Goal: Task Accomplishment & Management: Use online tool/utility

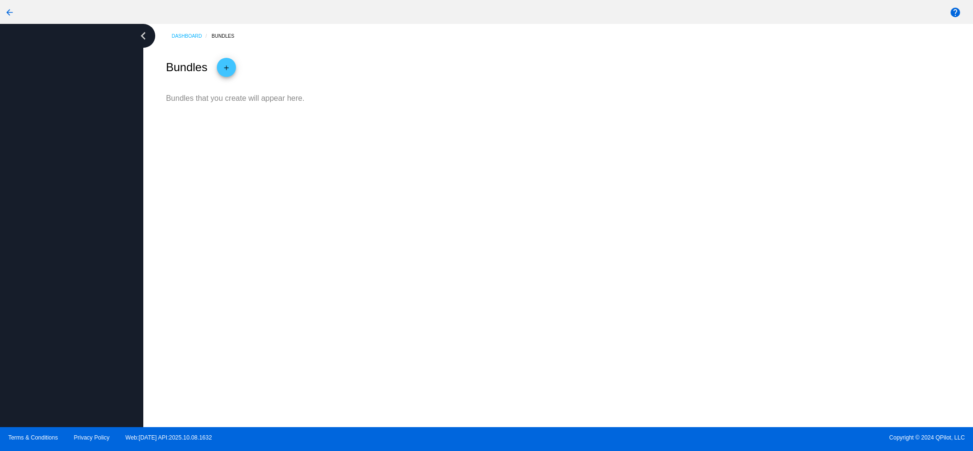
click at [677, 12] on div "arrow_back" at bounding box center [405, 11] width 811 height 19
click at [0, 5] on html "arrow_back help chevron_left Dashboard Bundles Bundles add Bundles that you cre…" at bounding box center [486, 225] width 973 height 451
click at [5, 8] on mat-icon "arrow_back" at bounding box center [9, 12] width 11 height 11
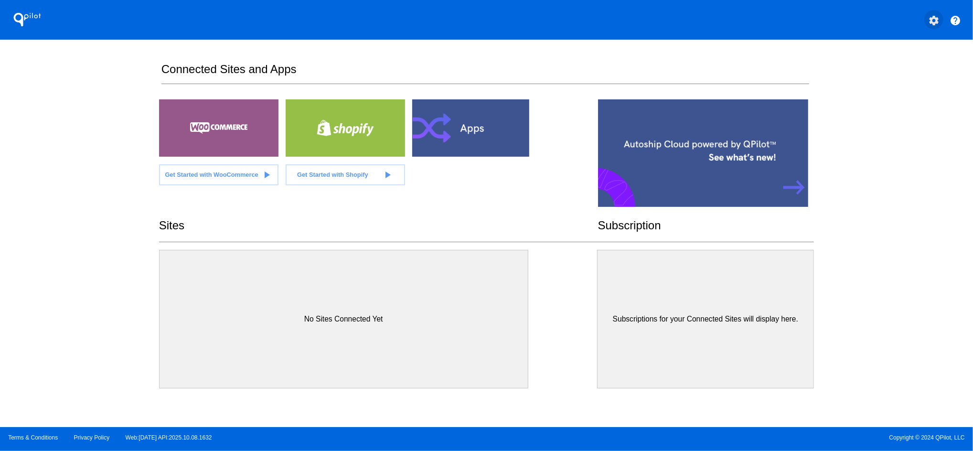
click at [936, 19] on mat-icon "settings" at bounding box center [933, 20] width 11 height 11
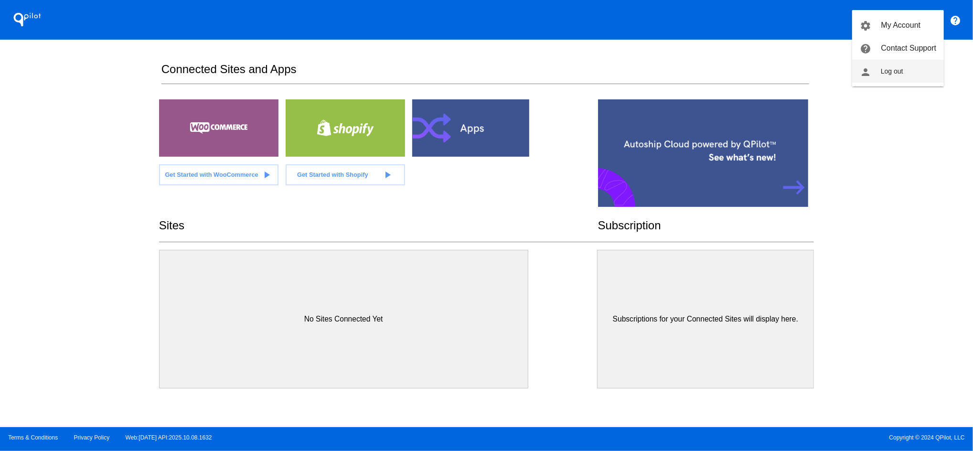
click at [891, 71] on span "Log out" at bounding box center [892, 71] width 22 height 8
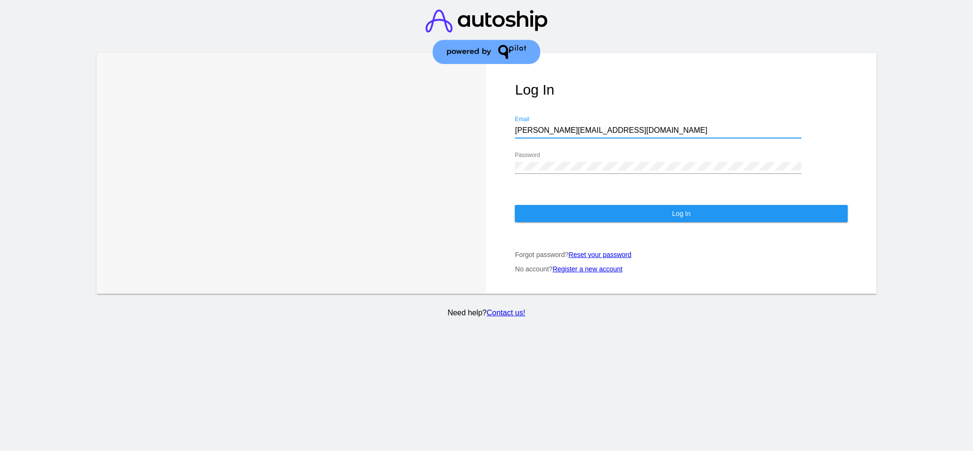
click at [549, 126] on input "[PERSON_NAME][EMAIL_ADDRESS][DOMAIN_NAME]" at bounding box center [658, 130] width 287 height 9
type input "[EMAIL_ADDRESS][DOMAIN_NAME]"
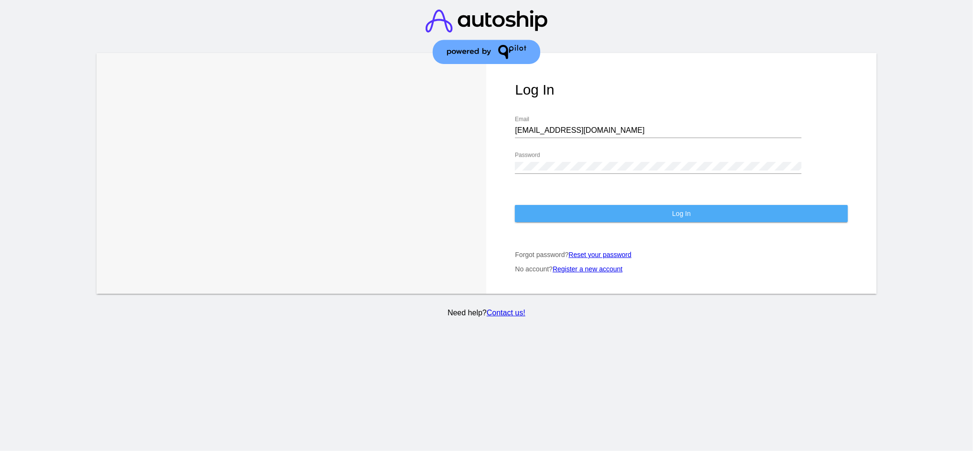
click at [528, 210] on button "Log In" at bounding box center [681, 213] width 333 height 17
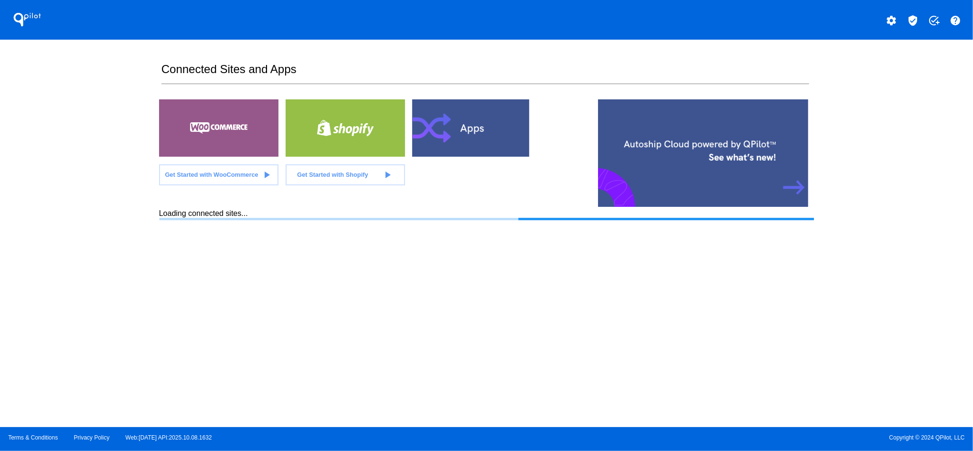
click at [916, 19] on mat-icon "verified_user" at bounding box center [912, 20] width 11 height 11
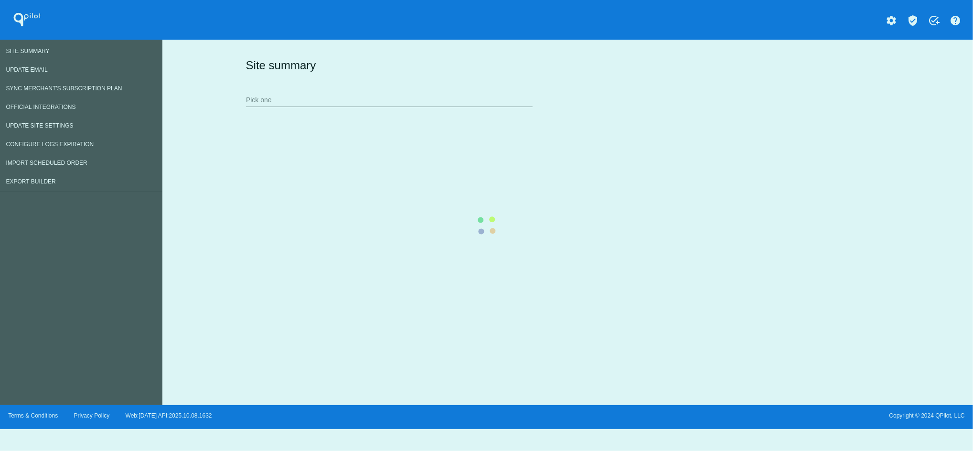
click at [353, 49] on div "Site summary Pick one" at bounding box center [566, 82] width 644 height 66
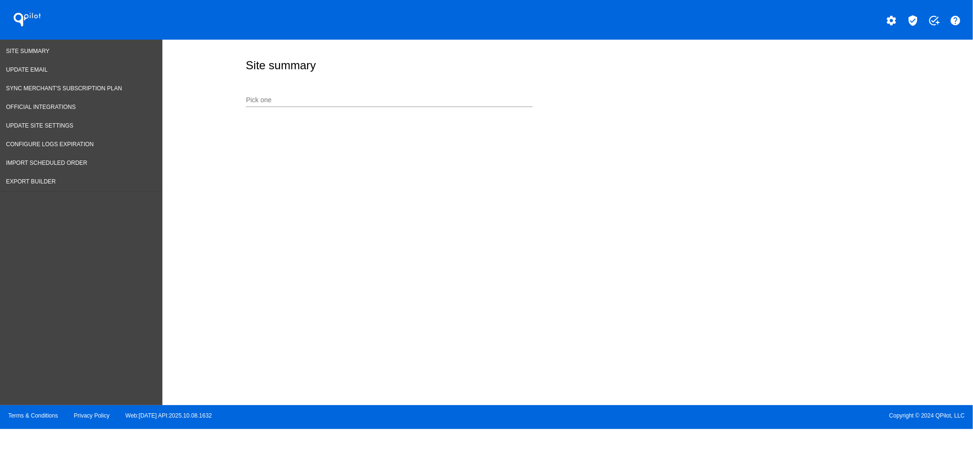
drag, startPoint x: 344, startPoint y: 100, endPoint x: 210, endPoint y: 111, distance: 134.2
click at [344, 100] on input "Pick one" at bounding box center [389, 100] width 287 height 8
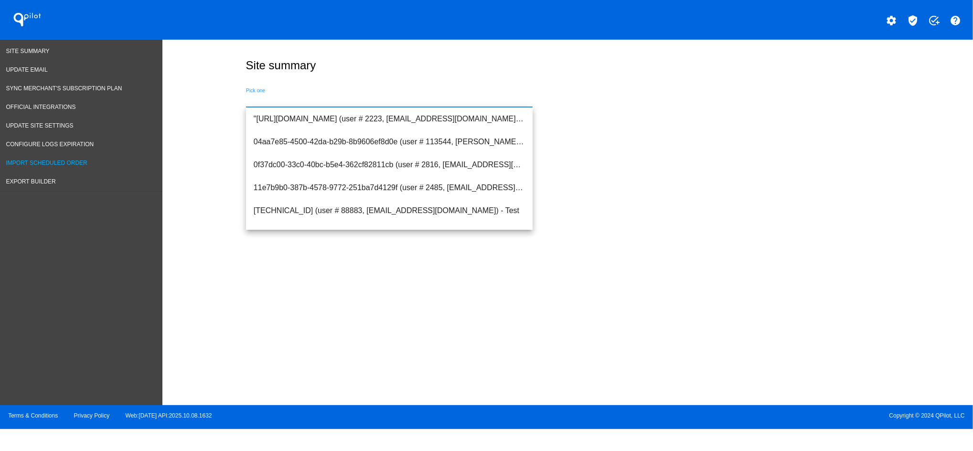
click at [69, 166] on span "Import Scheduled Order" at bounding box center [46, 163] width 81 height 7
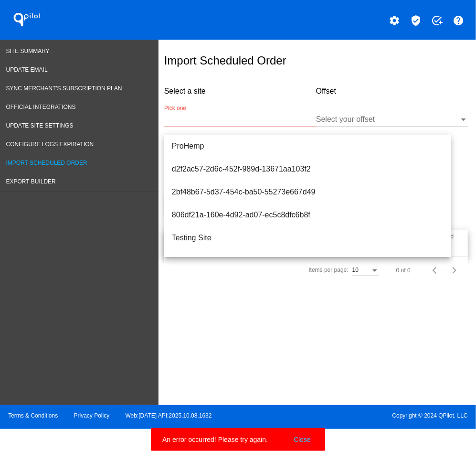
click at [291, 339] on div "Import Scheduled Order Select a site Pick one Offset Select your offset Currenc…" at bounding box center [318, 220] width 318 height 361
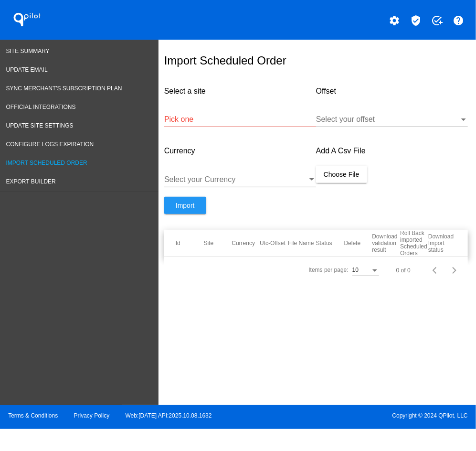
drag, startPoint x: 313, startPoint y: 227, endPoint x: 301, endPoint y: 243, distance: 20.4
click at [313, 227] on div "Import" at bounding box center [240, 213] width 152 height 33
